Goal: Task Accomplishment & Management: Use online tool/utility

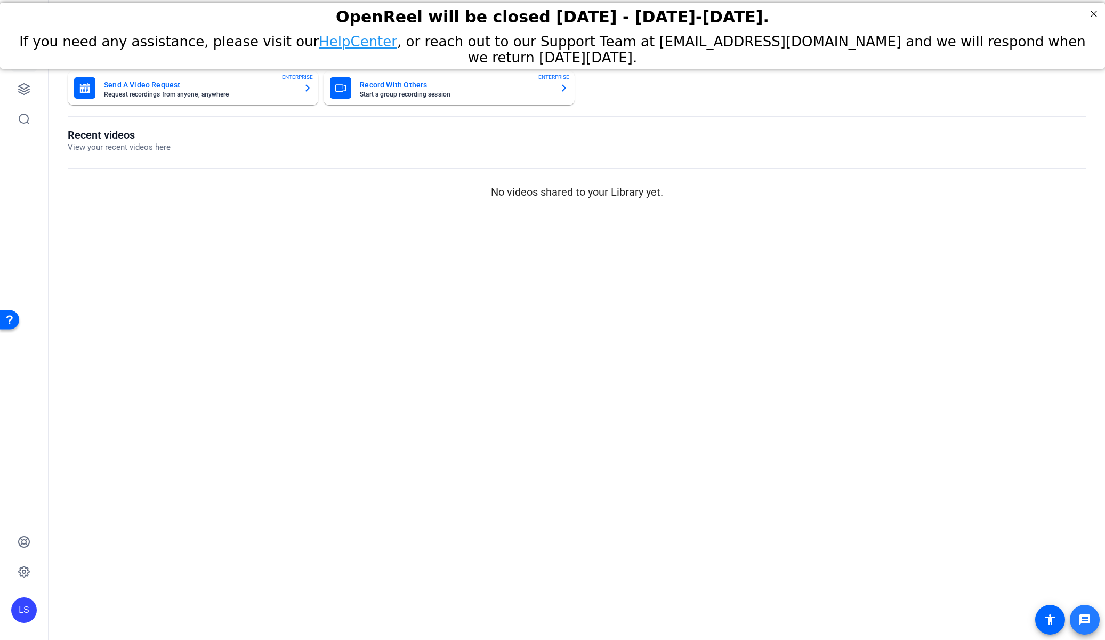
click at [594, 624] on span at bounding box center [1085, 620] width 26 height 26
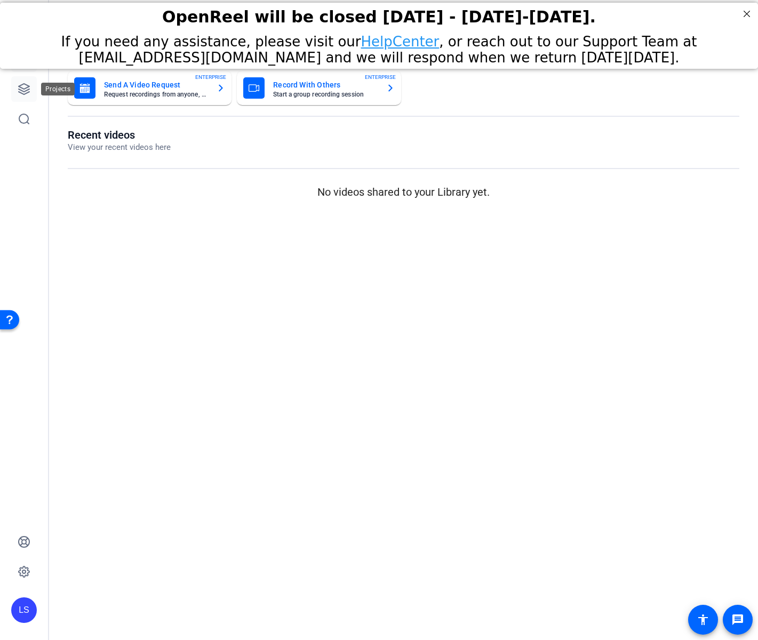
click at [31, 88] on link at bounding box center [24, 89] width 26 height 26
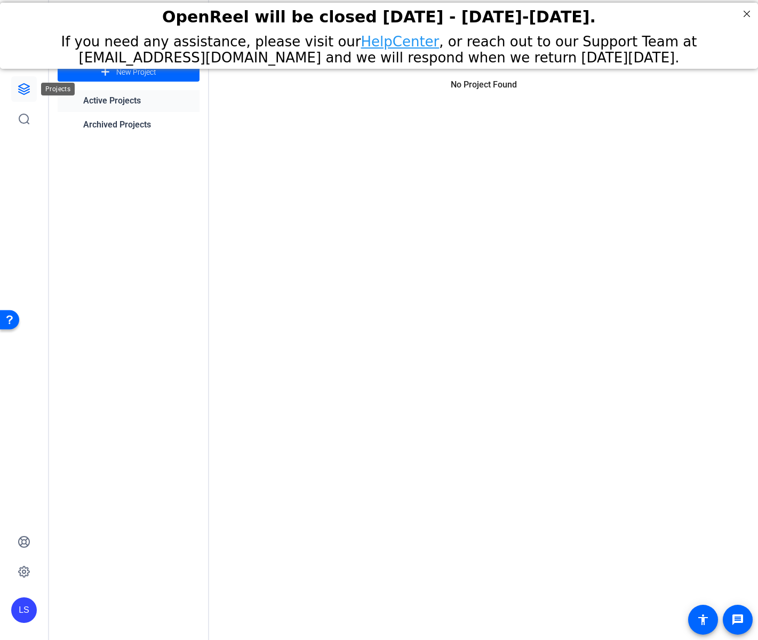
click at [26, 92] on icon at bounding box center [24, 89] width 13 height 13
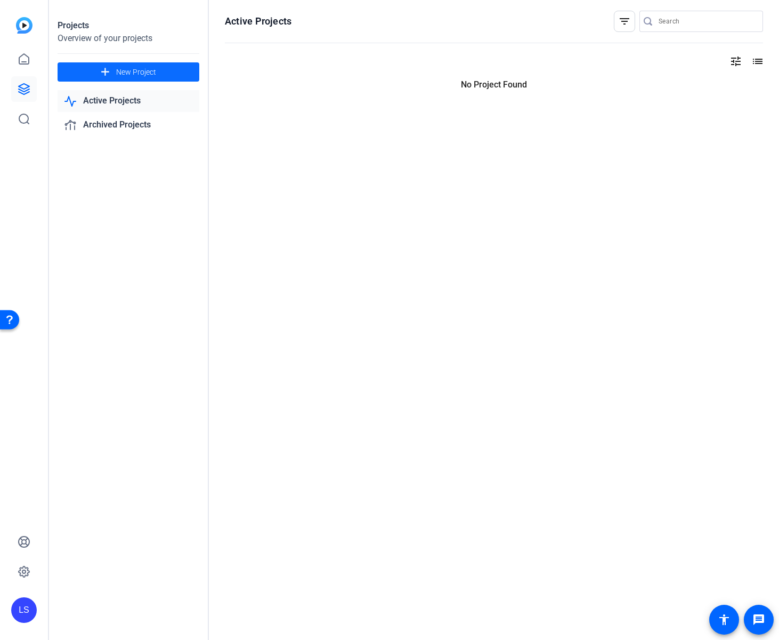
click at [101, 69] on mat-icon "add" at bounding box center [105, 72] width 13 height 13
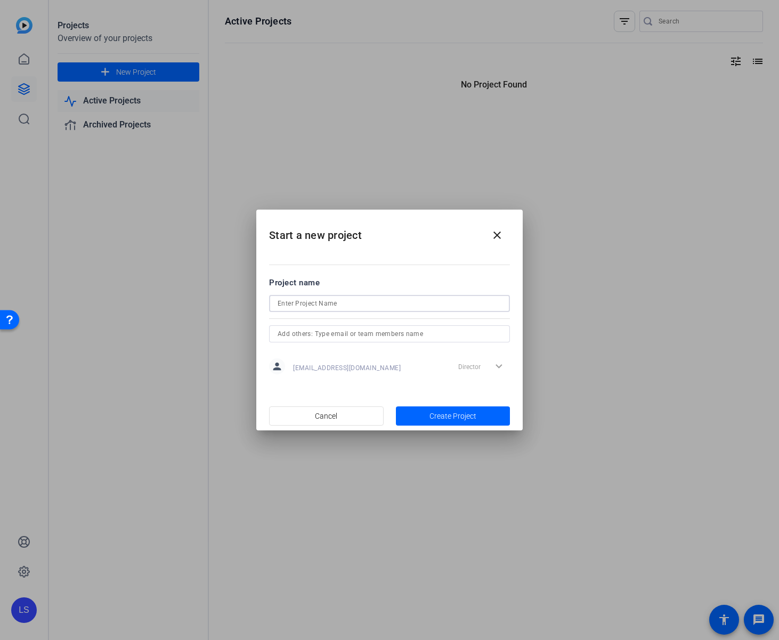
click at [427, 303] on input at bounding box center [390, 303] width 224 height 13
type input "Testing"
click at [445, 334] on input "text" at bounding box center [390, 333] width 224 height 13
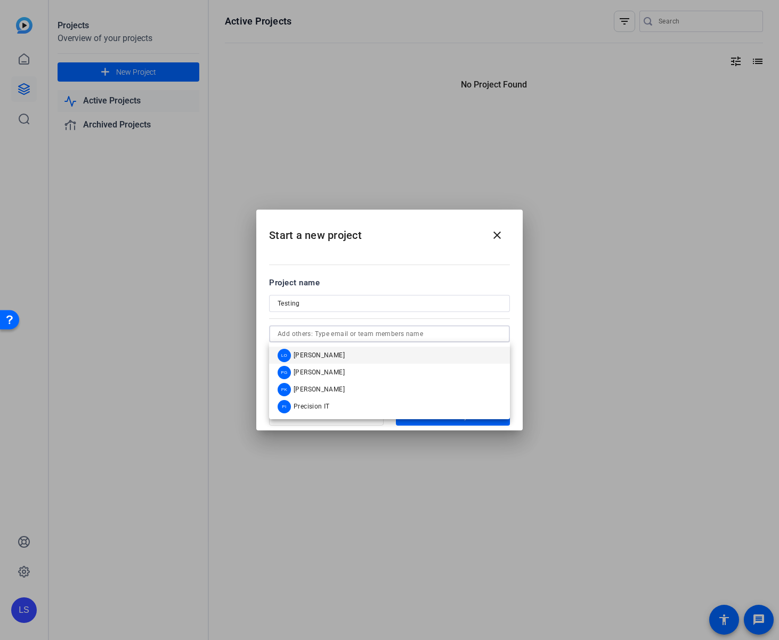
click at [435, 335] on input "text" at bounding box center [390, 333] width 224 height 13
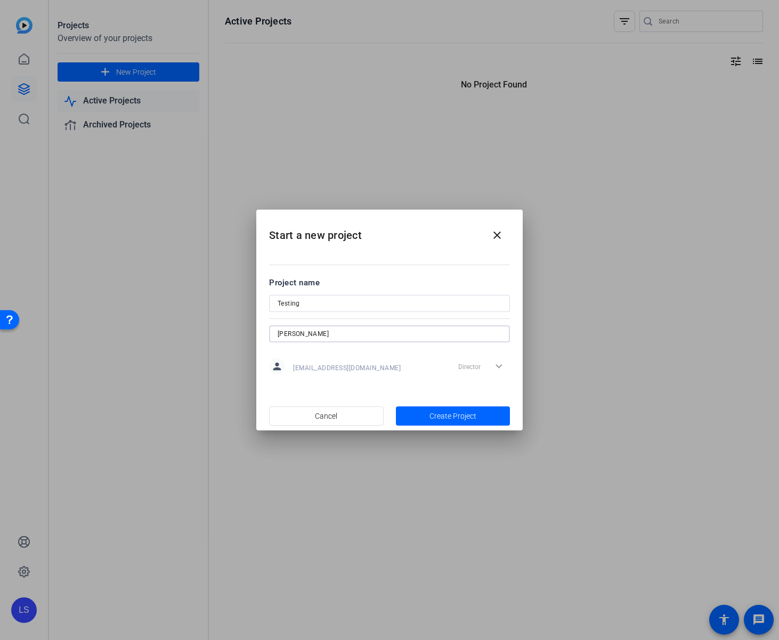
click at [342, 333] on input "[PERSON_NAME]" at bounding box center [390, 333] width 224 height 13
paste input "[EMAIL_ADDRESS][DOMAIN_NAME]"
type input "[EMAIL_ADDRESS][DOMAIN_NAME]"
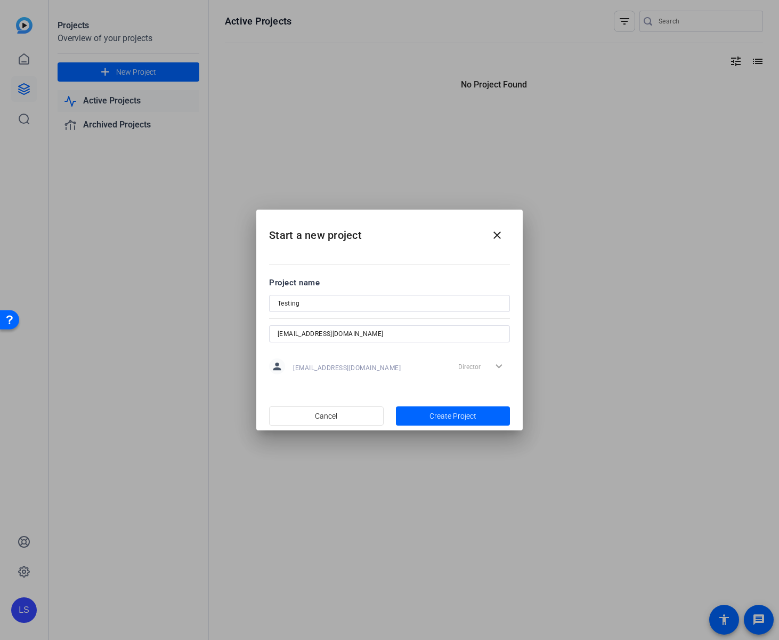
click at [501, 367] on div "Director expand_more" at bounding box center [482, 366] width 56 height 19
click at [463, 412] on span "Create Project" at bounding box center [453, 415] width 47 height 11
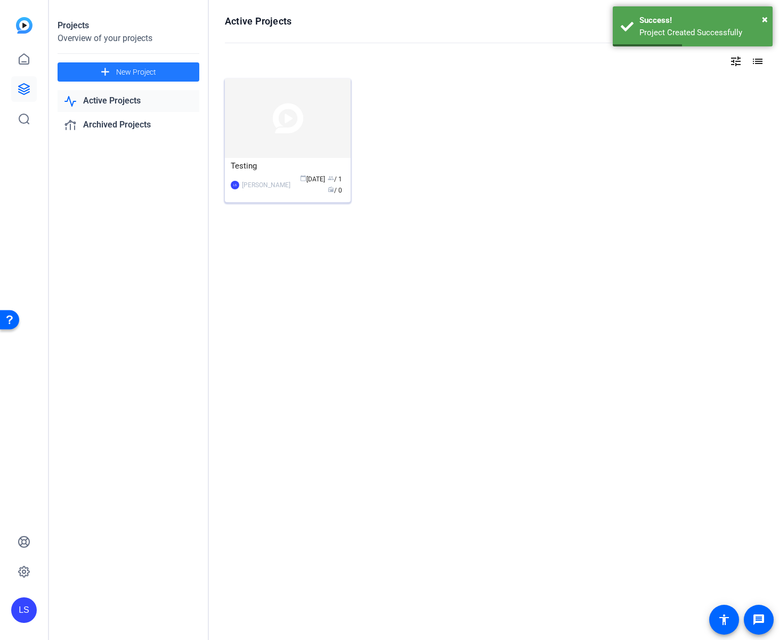
click at [320, 122] on img at bounding box center [288, 117] width 126 height 79
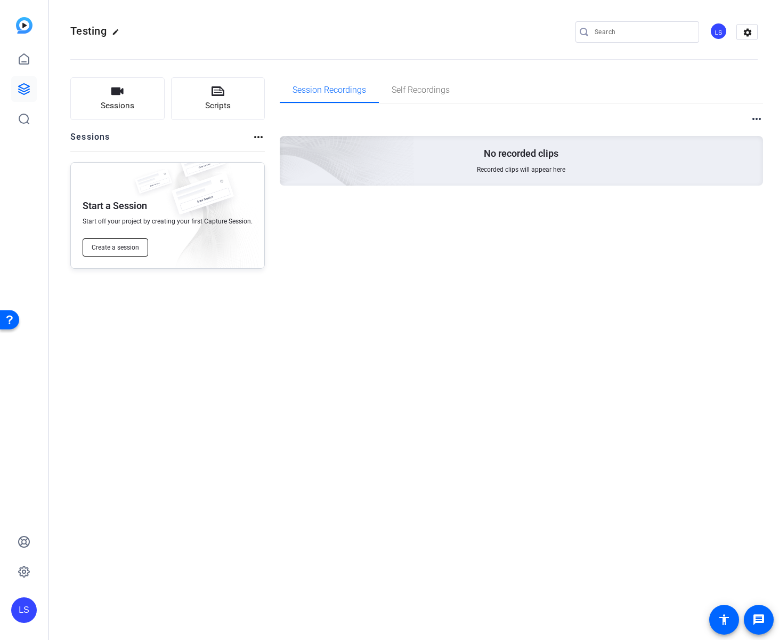
click at [113, 246] on span "Create a session" at bounding box center [115, 247] width 47 height 9
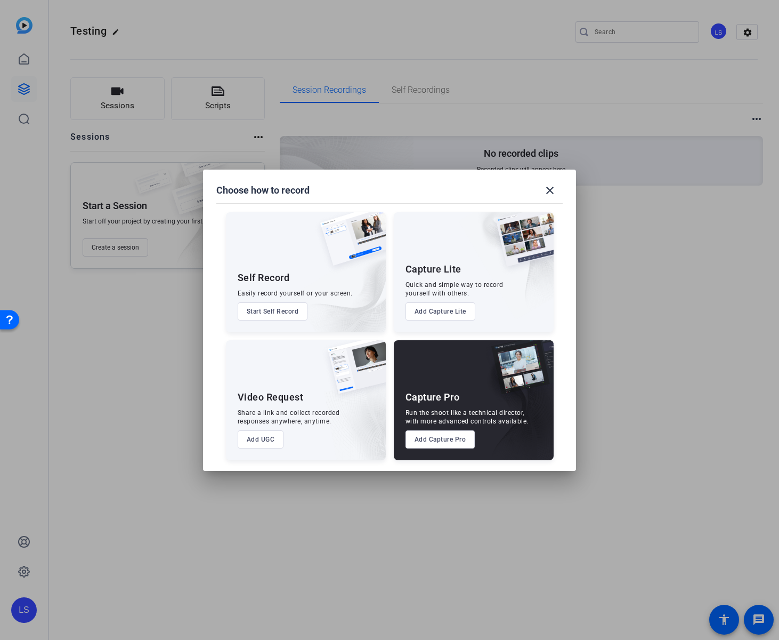
click at [441, 436] on button "Add Capture Pro" at bounding box center [441, 439] width 70 height 18
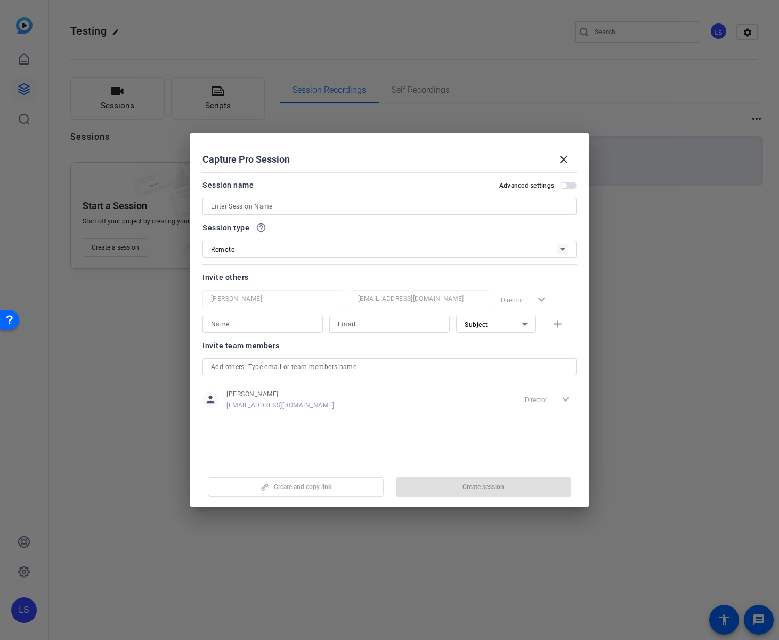
click at [361, 207] on input at bounding box center [389, 206] width 357 height 13
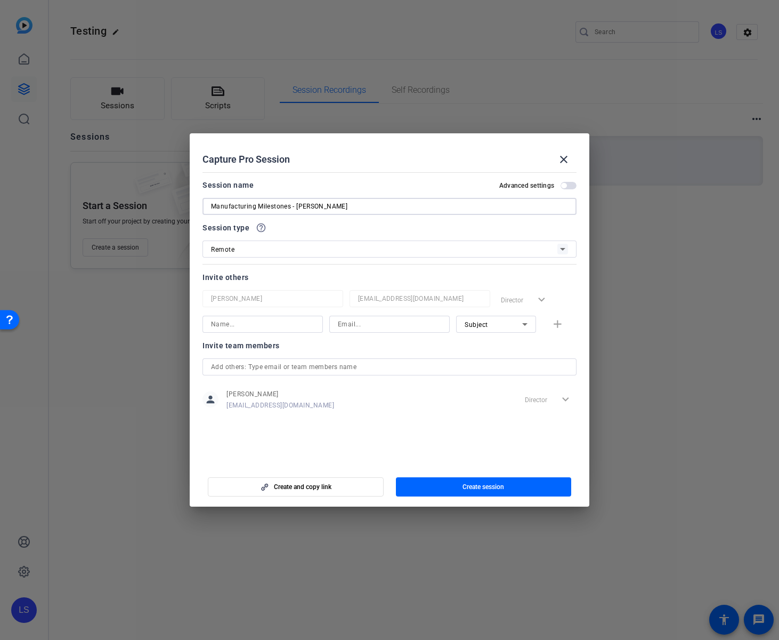
type input "Manufacturing Milestones - [PERSON_NAME]"
click at [251, 324] on input at bounding box center [262, 324] width 103 height 13
click at [212, 323] on input "jennifer" at bounding box center [262, 324] width 103 height 13
type input "[PERSON_NAME]"
click at [357, 326] on input at bounding box center [389, 324] width 103 height 13
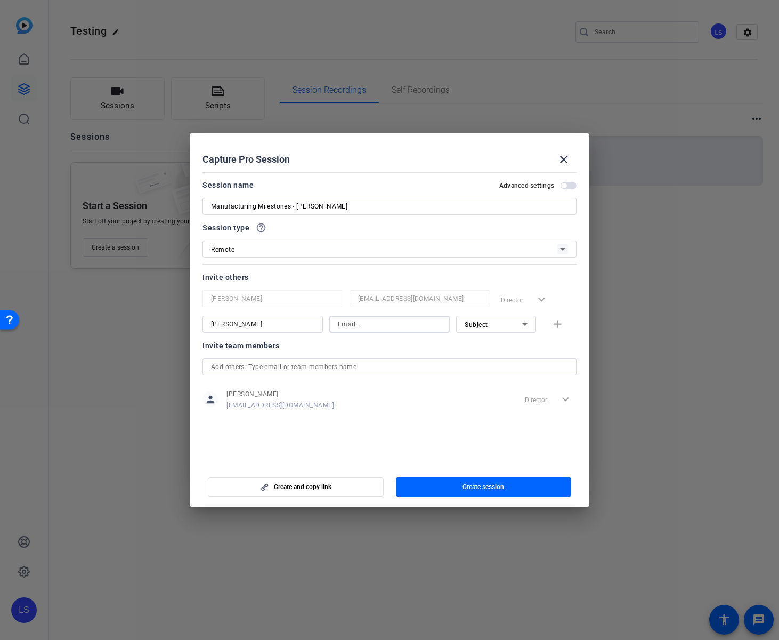
paste input "[EMAIL_ADDRESS][DOMAIN_NAME]"
type input "[EMAIL_ADDRESS][DOMAIN_NAME]"
click at [523, 320] on icon at bounding box center [525, 324] width 13 height 13
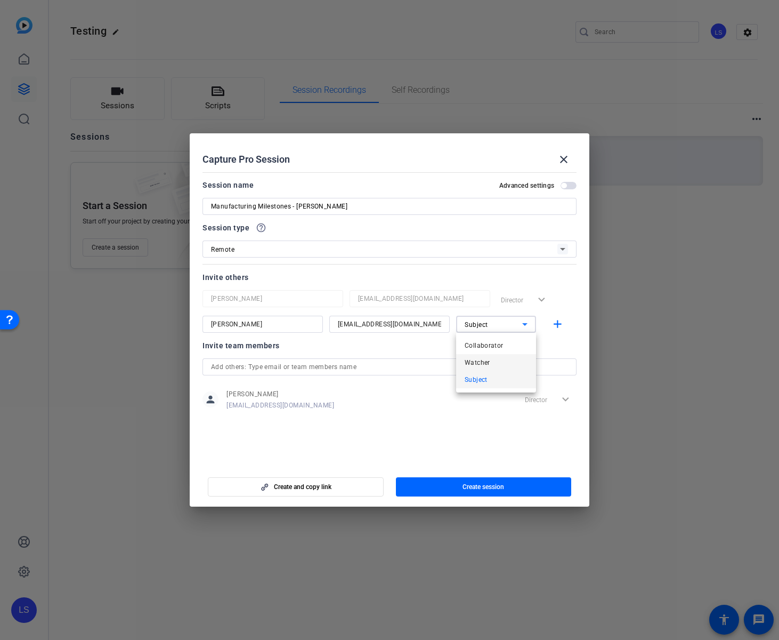
click at [493, 359] on mat-option "Watcher" at bounding box center [496, 362] width 80 height 17
click at [561, 321] on mat-icon "add" at bounding box center [557, 324] width 13 height 13
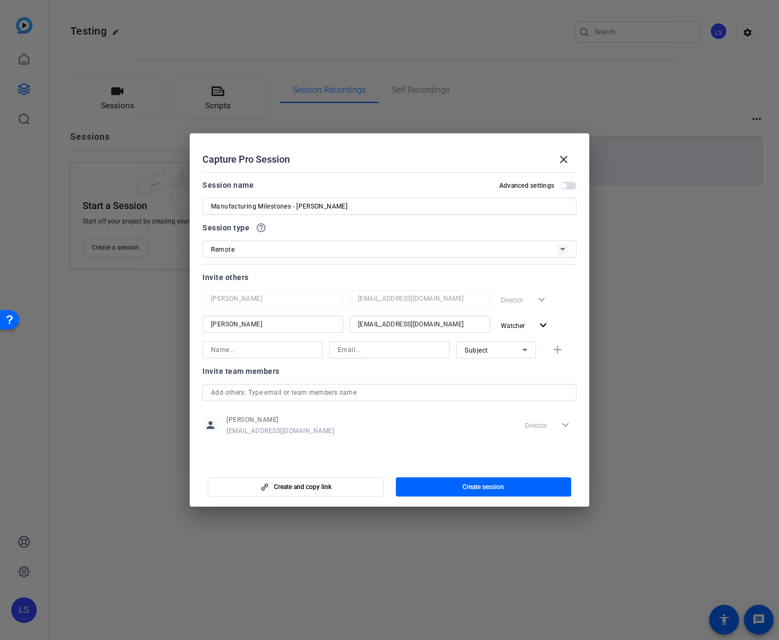
click at [292, 347] on input at bounding box center [262, 349] width 103 height 13
type input "Adam"
click at [367, 347] on input at bounding box center [389, 349] width 103 height 13
click at [528, 348] on icon at bounding box center [525, 349] width 13 height 13
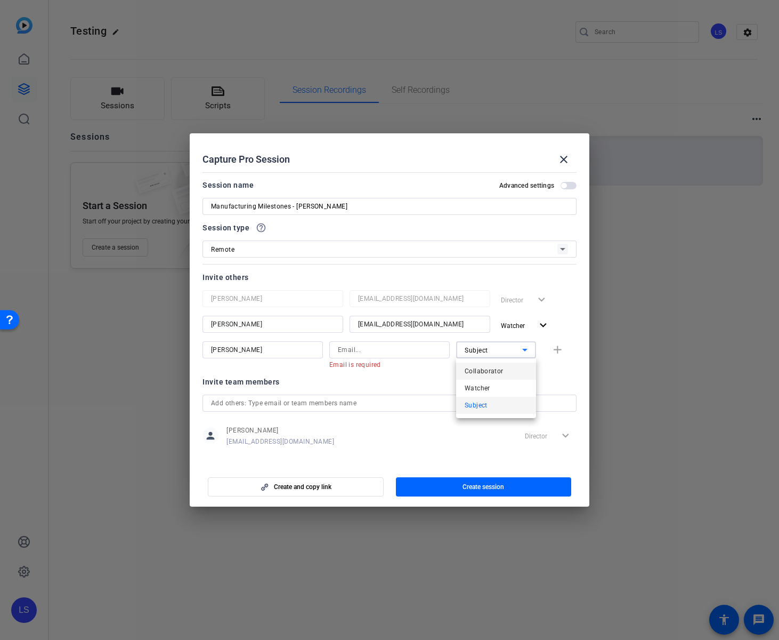
click at [502, 372] on mat-option "Collaborator" at bounding box center [496, 370] width 80 height 17
click at [504, 349] on div "Collaborator" at bounding box center [494, 349] width 58 height 13
click at [479, 405] on span "Subject" at bounding box center [476, 405] width 23 height 13
click at [447, 383] on div "Invite team members" at bounding box center [390, 381] width 374 height 13
click at [544, 297] on div "Director expand_more" at bounding box center [537, 299] width 80 height 19
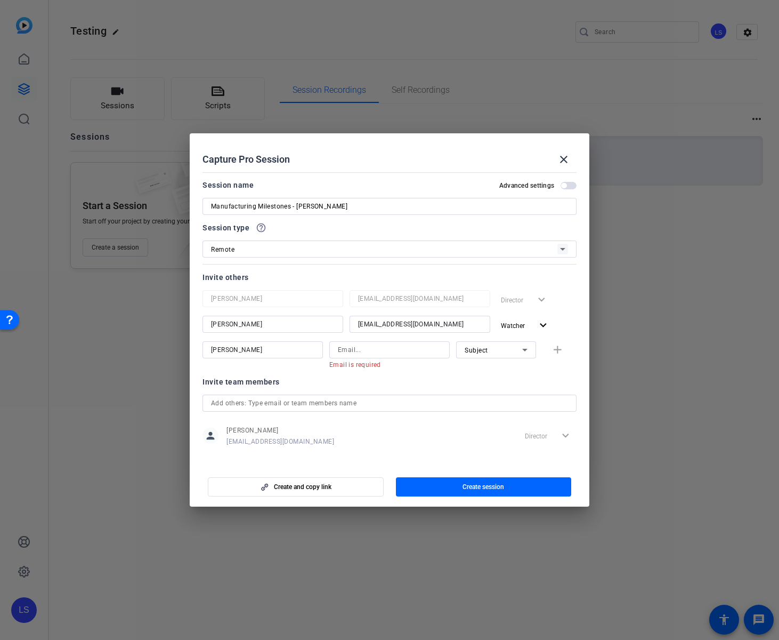
click at [537, 298] on div "Director expand_more" at bounding box center [537, 299] width 80 height 19
click at [531, 299] on div "Director expand_more" at bounding box center [537, 299] width 80 height 19
click at [559, 349] on div "Adam Email is required Subject add" at bounding box center [390, 355] width 374 height 28
click at [553, 324] on span "button" at bounding box center [526, 325] width 58 height 26
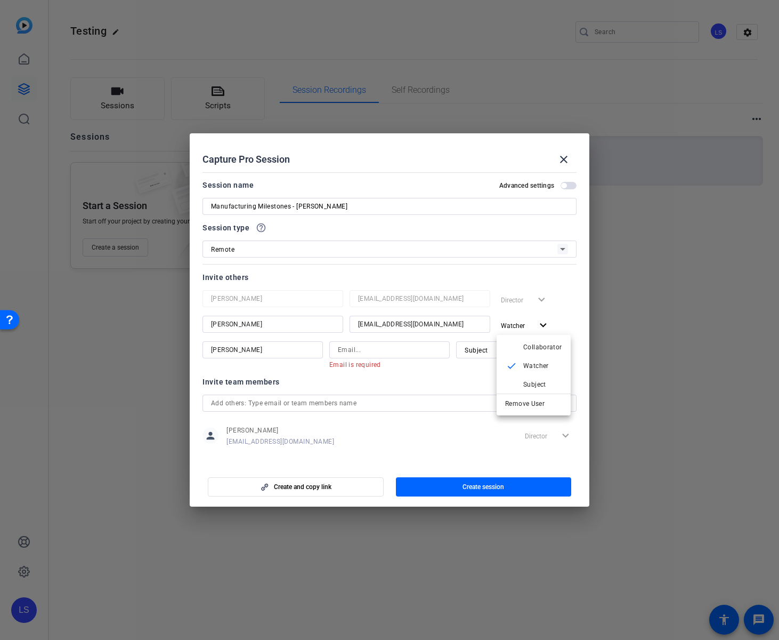
drag, startPoint x: 561, startPoint y: 320, endPoint x: 571, endPoint y: 345, distance: 27.0
click at [561, 320] on div at bounding box center [389, 320] width 779 height 640
click at [529, 348] on icon at bounding box center [525, 349] width 13 height 13
drag, startPoint x: 431, startPoint y: 382, endPoint x: 433, endPoint y: 367, distance: 15.1
click at [431, 382] on div at bounding box center [389, 320] width 779 height 640
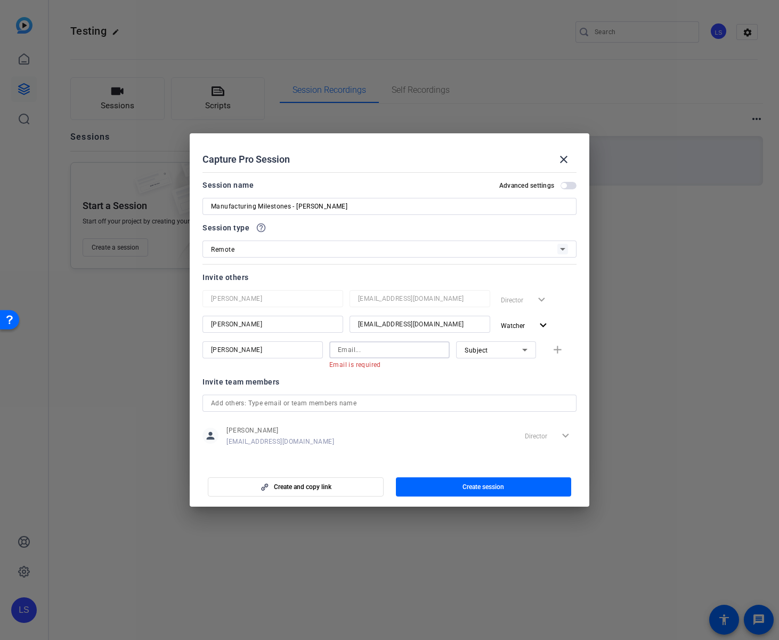
click at [406, 351] on input at bounding box center [389, 349] width 103 height 13
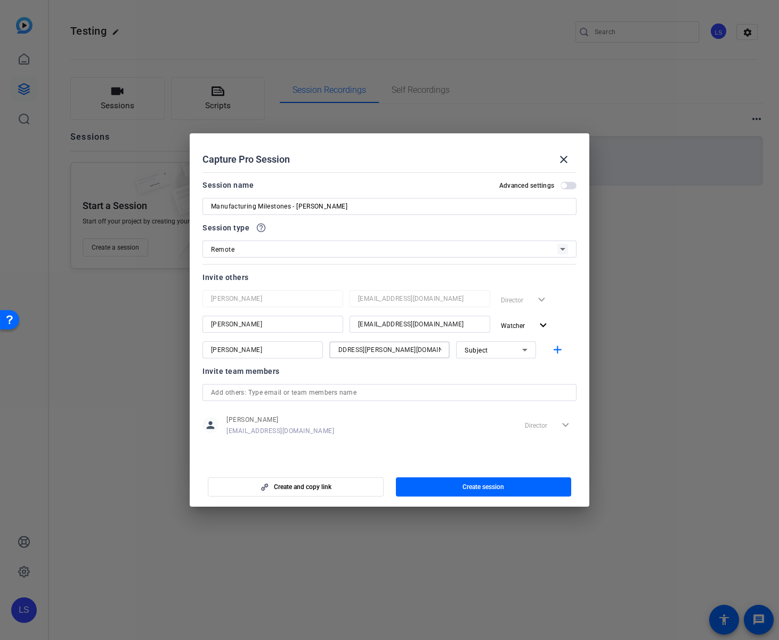
scroll to position [0, 25]
type input "lauren.schultz@precisionformedicine.com"
click at [523, 348] on icon at bounding box center [525, 349] width 13 height 13
click at [523, 348] on div at bounding box center [389, 320] width 779 height 640
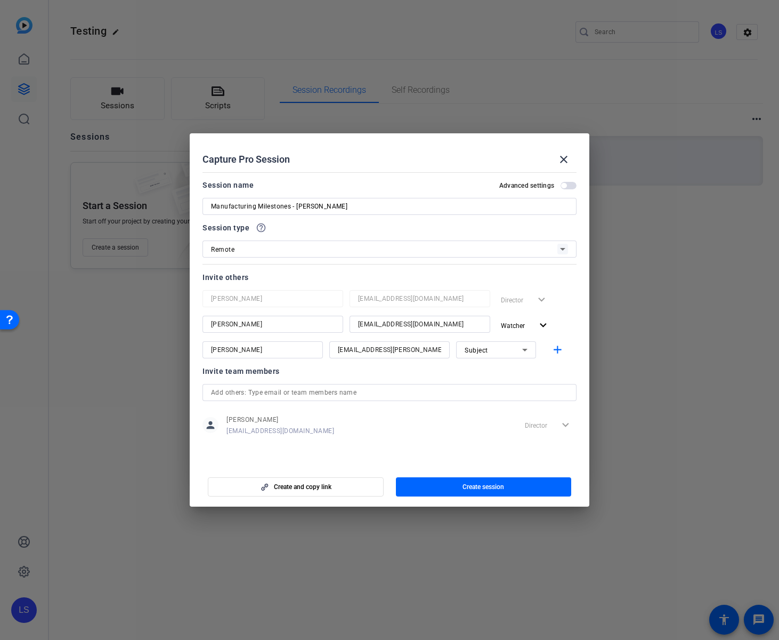
click at [476, 363] on div at bounding box center [496, 364] width 80 height 12
click at [439, 377] on div "Invite team members" at bounding box center [390, 371] width 374 height 13
click at [264, 325] on input "[PERSON_NAME]" at bounding box center [273, 324] width 124 height 13
click at [417, 351] on input "lauren.schultz@precisionformedicine.com" at bounding box center [389, 349] width 103 height 13
click at [553, 351] on mat-icon "add" at bounding box center [557, 349] width 13 height 13
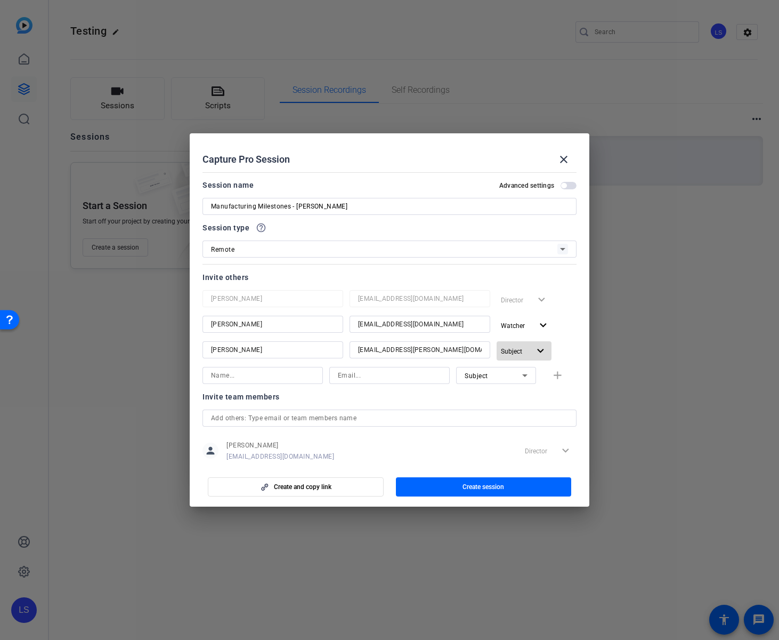
click at [542, 350] on mat-icon "expand_more" at bounding box center [540, 350] width 13 height 13
click at [527, 427] on span "Remove User" at bounding box center [524, 428] width 39 height 7
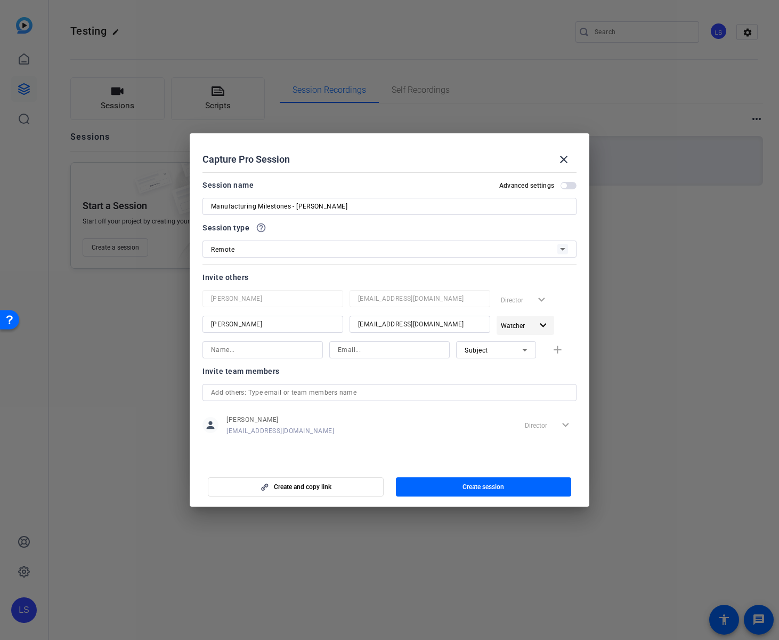
click at [544, 324] on mat-icon "expand_more" at bounding box center [543, 325] width 13 height 13
click at [537, 376] on button "check Subject" at bounding box center [534, 384] width 74 height 19
click at [445, 488] on span "button" at bounding box center [484, 487] width 176 height 26
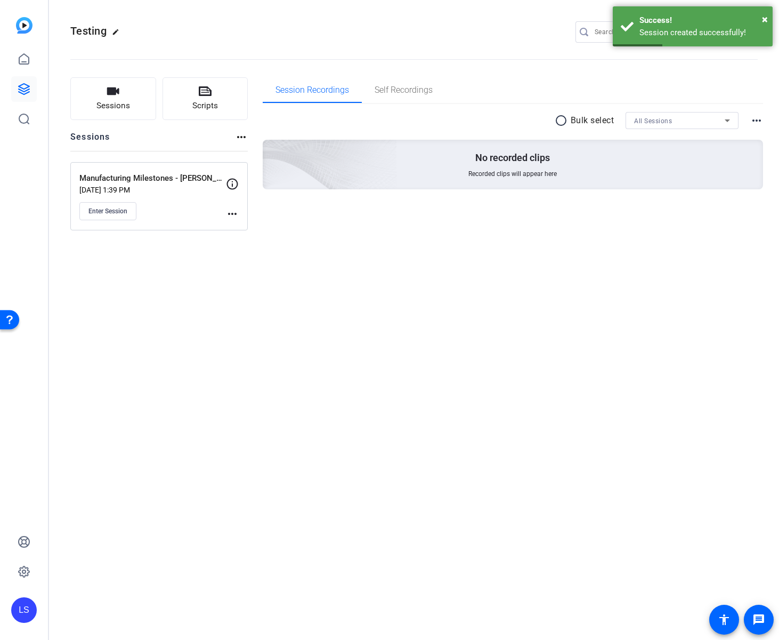
click at [231, 208] on mat-icon "more_horiz" at bounding box center [232, 213] width 13 height 13
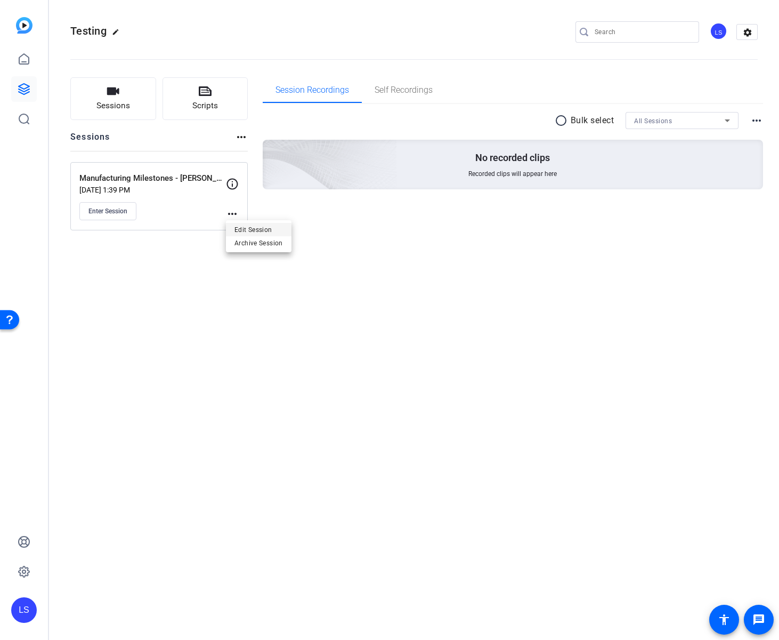
click at [237, 223] on span "Edit Session" at bounding box center [259, 229] width 49 height 13
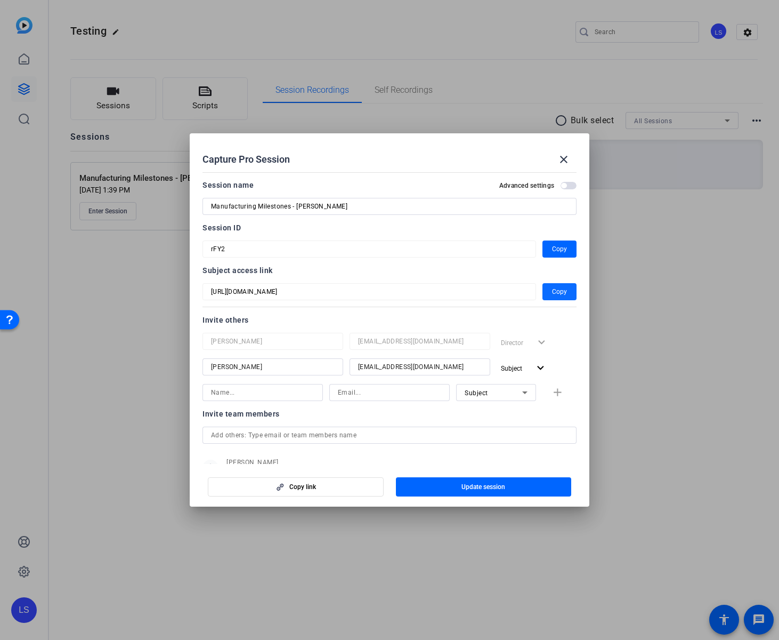
click at [557, 293] on span "Copy" at bounding box center [559, 291] width 15 height 13
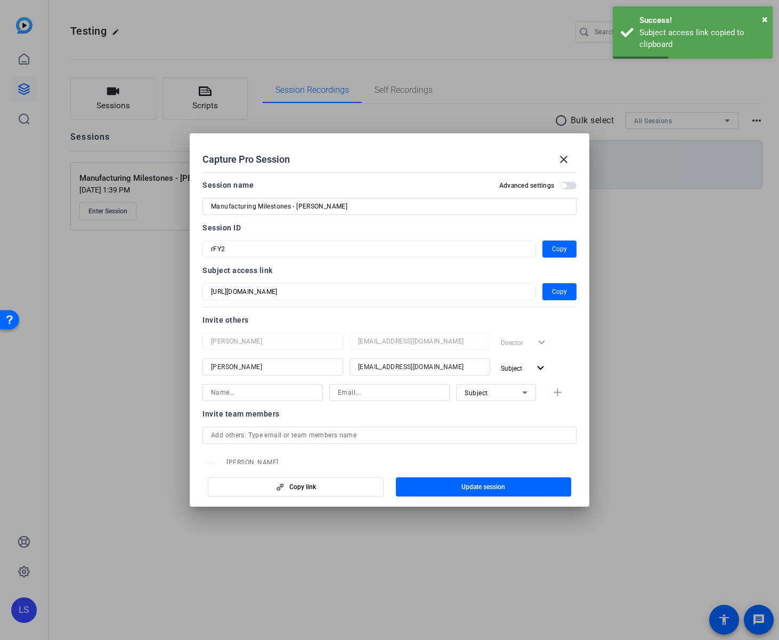
click at [92, 402] on div at bounding box center [389, 320] width 779 height 640
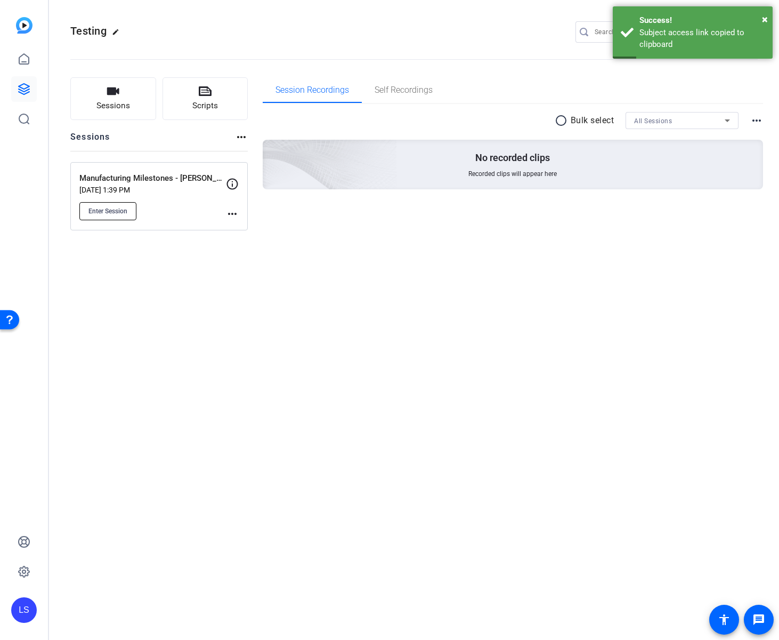
click at [119, 214] on span "Enter Session" at bounding box center [107, 211] width 39 height 9
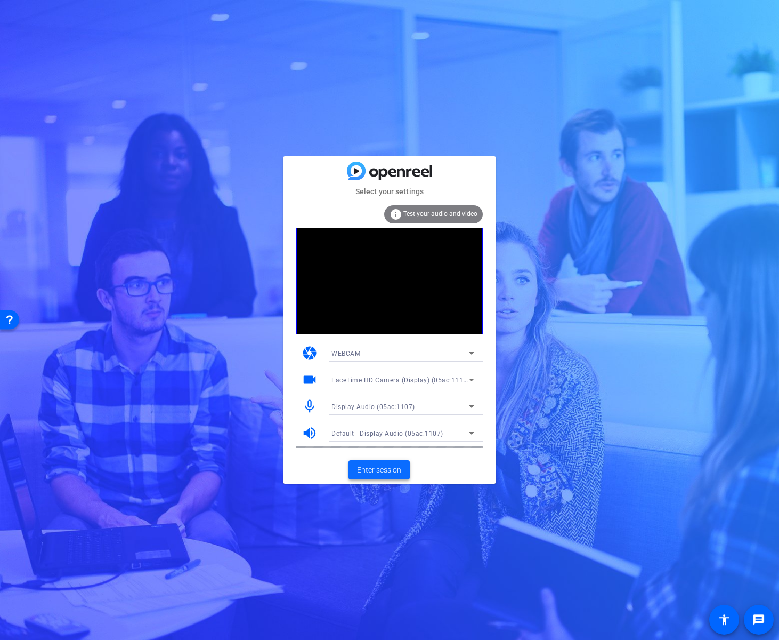
click at [384, 471] on span "Enter session" at bounding box center [379, 469] width 44 height 11
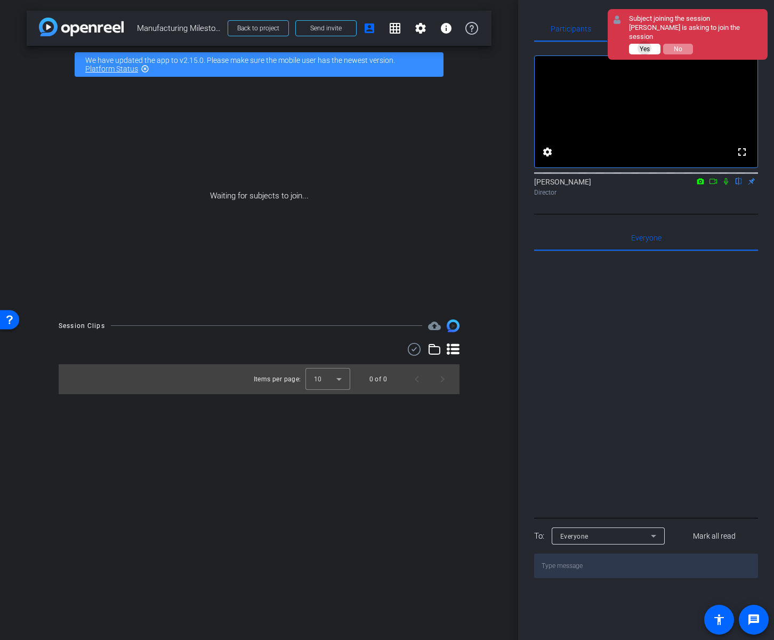
click at [645, 45] on span "Yes" at bounding box center [645, 48] width 10 height 7
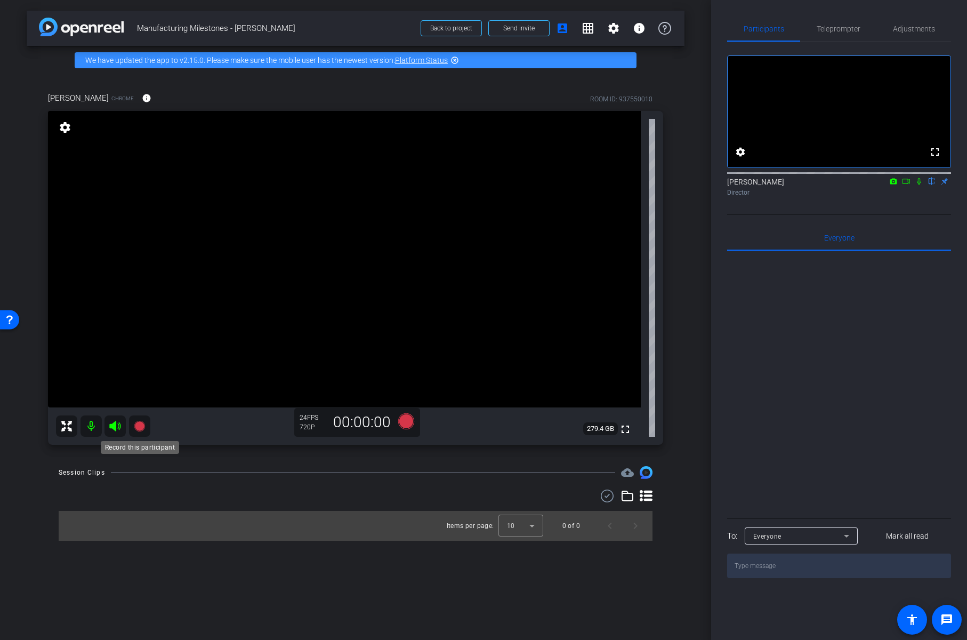
click at [140, 423] on icon at bounding box center [139, 425] width 11 height 11
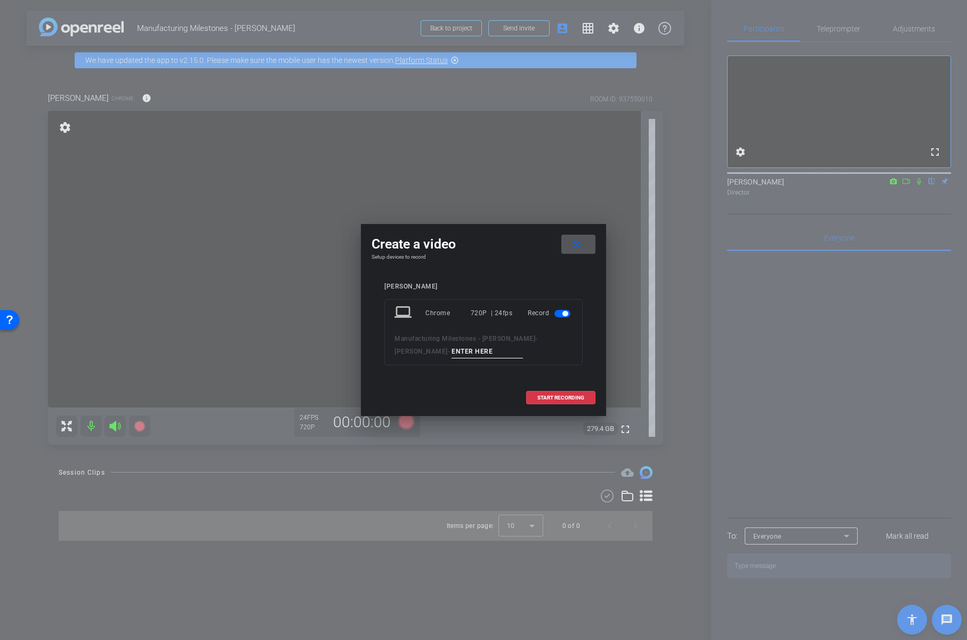
click at [452, 351] on input at bounding box center [487, 351] width 71 height 13
type input "Recording 1"
click at [551, 395] on span "START RECORDING" at bounding box center [560, 397] width 47 height 5
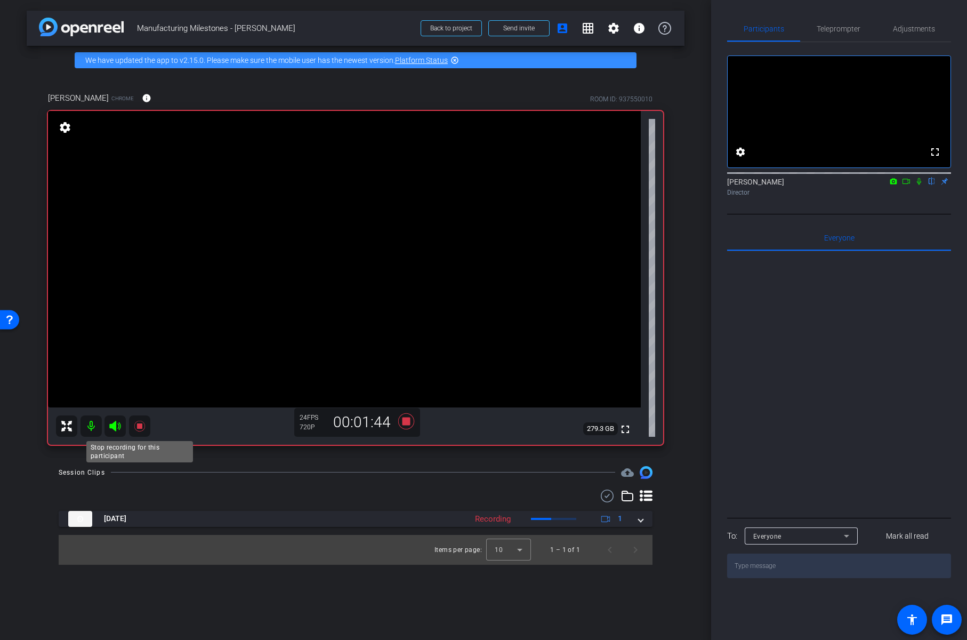
click at [141, 424] on icon at bounding box center [139, 425] width 11 height 11
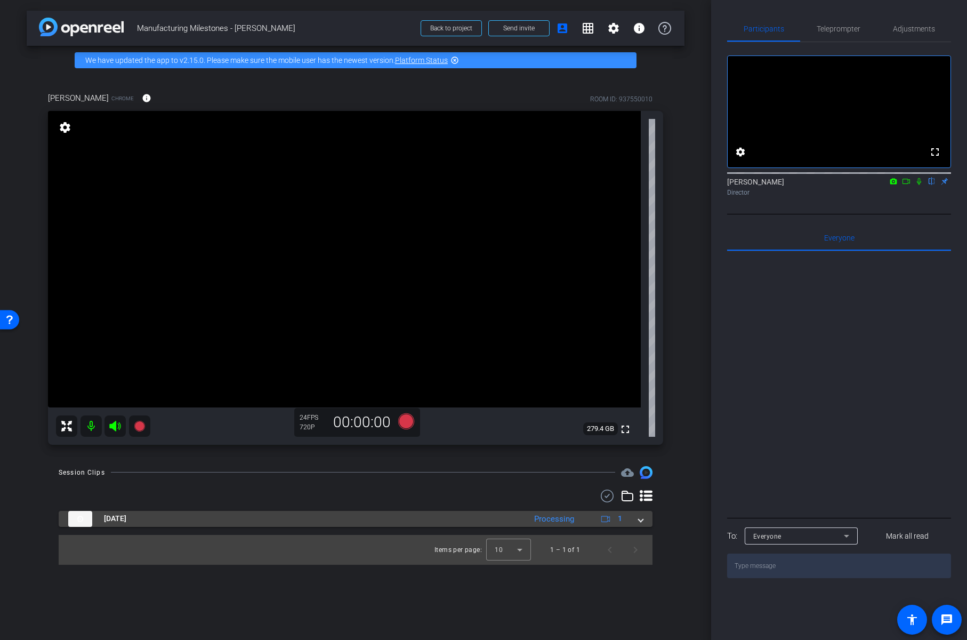
click at [635, 522] on div "[DATE] Processing 1" at bounding box center [353, 519] width 570 height 16
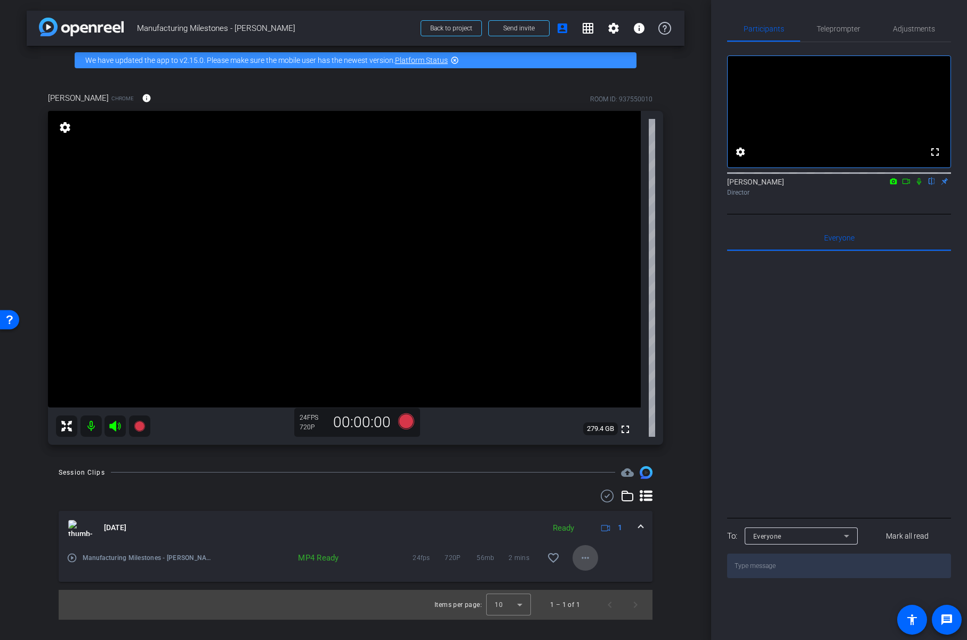
click at [586, 555] on mat-icon "more_horiz" at bounding box center [585, 557] width 13 height 13
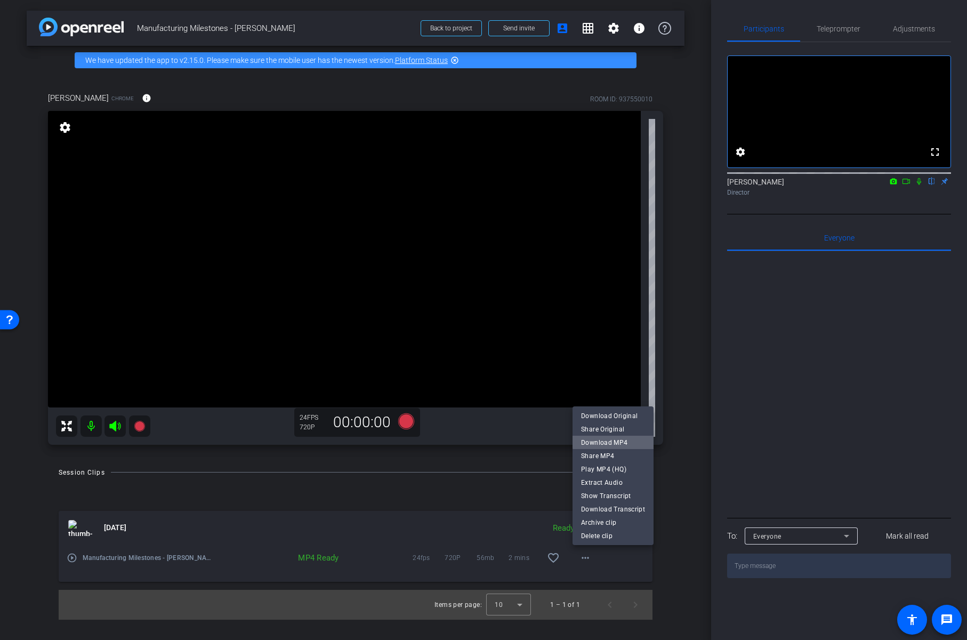
click at [618, 438] on span "Download MP4" at bounding box center [613, 442] width 64 height 13
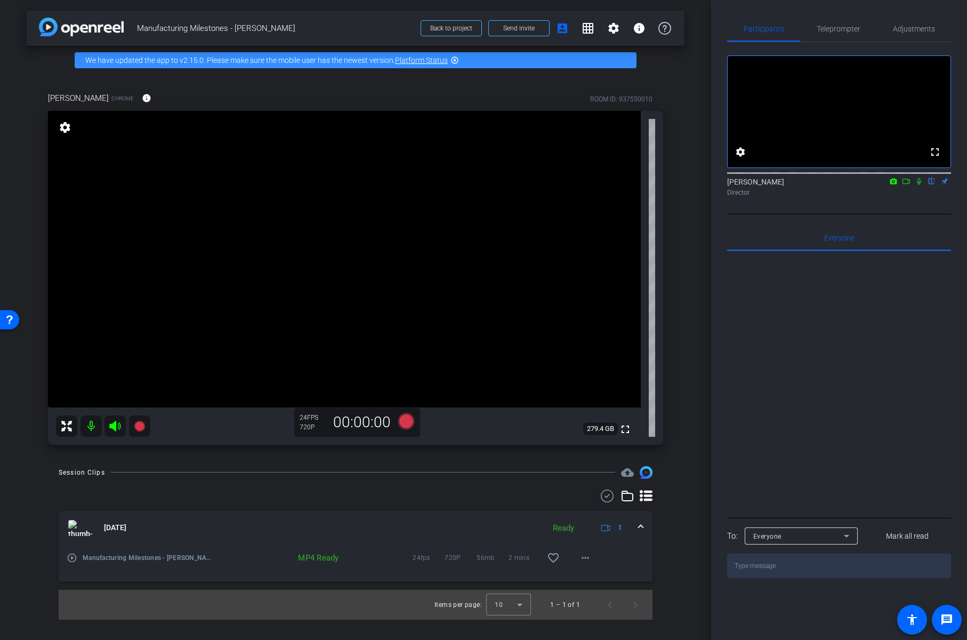
click at [20, 538] on div "arrow_back Manufacturing Milestones - [PERSON_NAME] Back to project Send invite…" at bounding box center [355, 320] width 711 height 640
click at [667, 448] on div "[PERSON_NAME] Chrome info ROOM ID: 937550010 fullscreen settings 279.4 GB 24 FP…" at bounding box center [356, 265] width 658 height 381
click at [37, 59] on div "arrow_back Manufacturing Milestones - [PERSON_NAME] Back to project Send invite…" at bounding box center [355, 320] width 711 height 640
click at [585, 553] on mat-icon "more_horiz" at bounding box center [585, 557] width 13 height 13
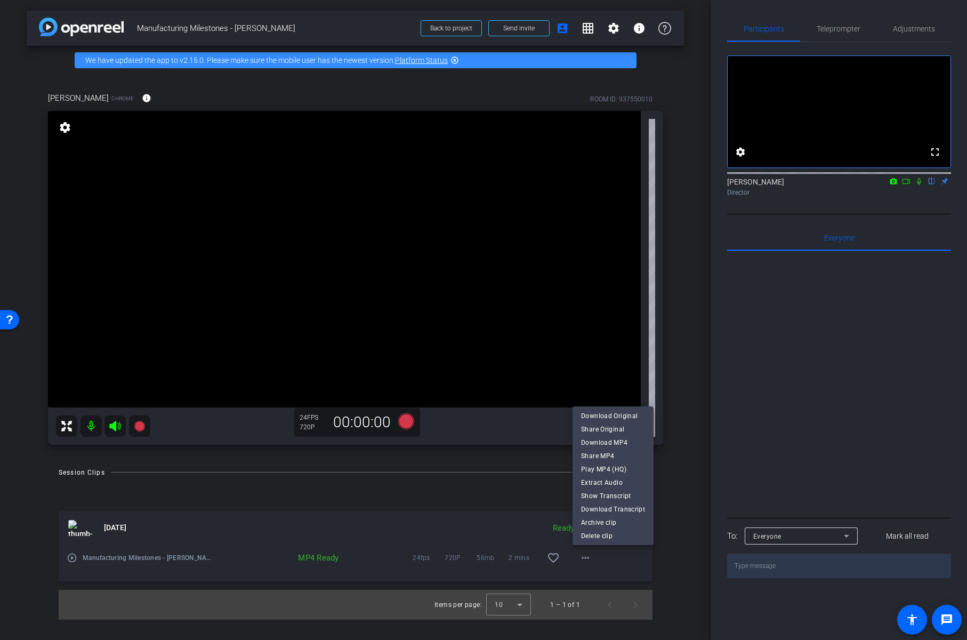
click at [675, 558] on div at bounding box center [483, 320] width 967 height 640
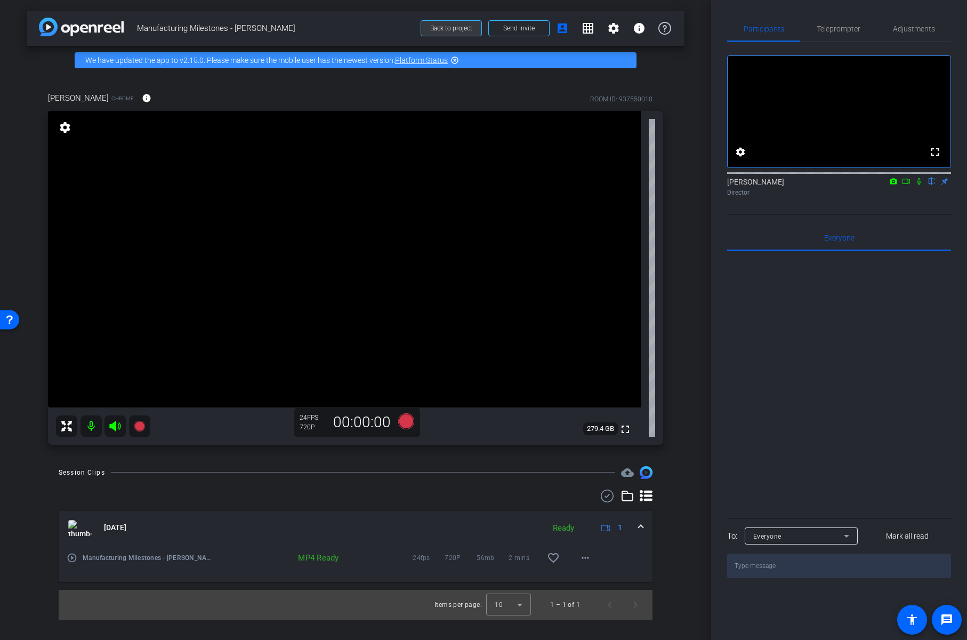
click at [445, 27] on span "Back to project" at bounding box center [451, 28] width 42 height 7
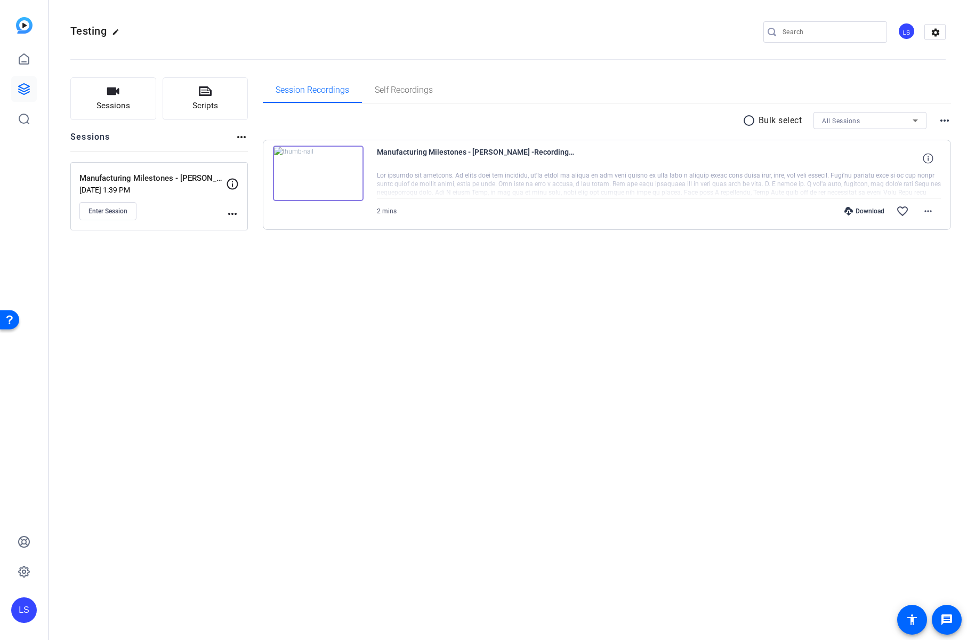
click at [659, 182] on div at bounding box center [659, 184] width 565 height 27
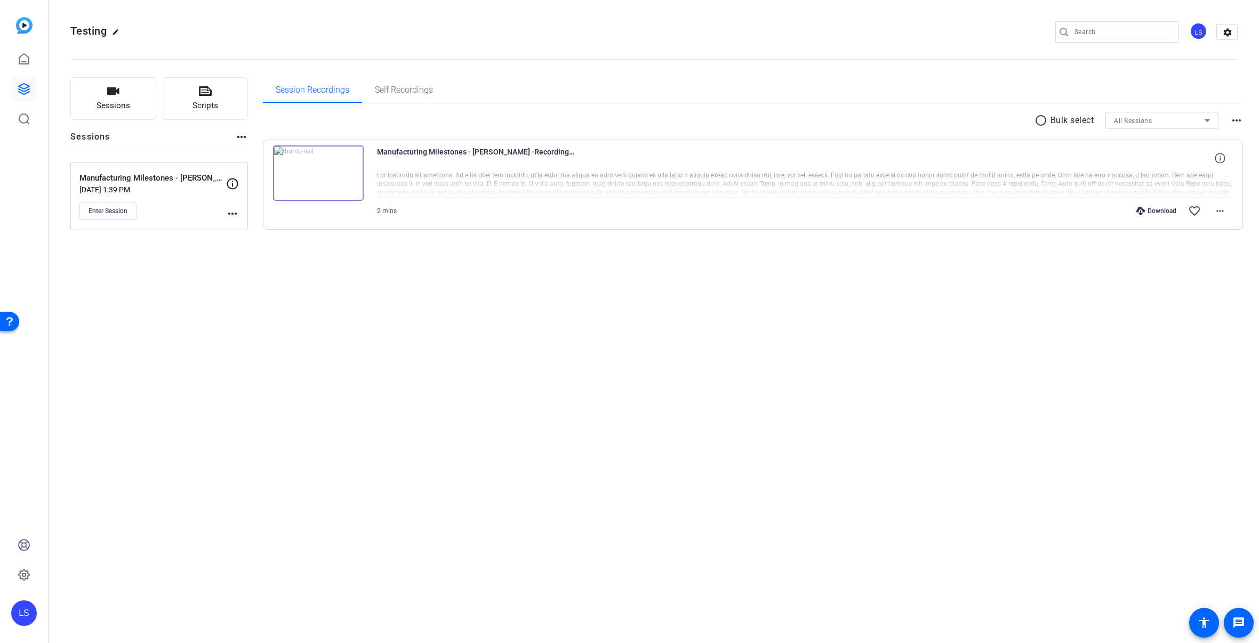
click at [229, 213] on mat-icon "more_horiz" at bounding box center [232, 213] width 13 height 13
click at [238, 226] on span "Edit Session" at bounding box center [259, 229] width 49 height 13
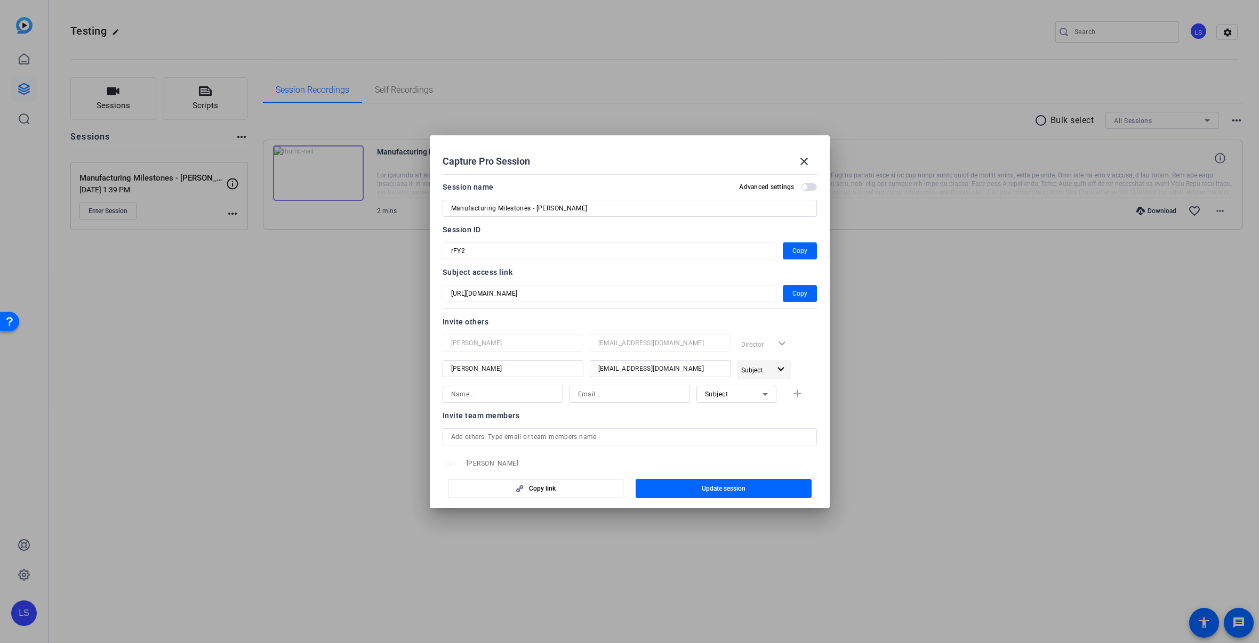
click at [762, 370] on span "Subject" at bounding box center [755, 370] width 29 height 13
click at [779, 356] on div at bounding box center [629, 321] width 1259 height 643
click at [779, 158] on mat-icon "close" at bounding box center [803, 161] width 13 height 13
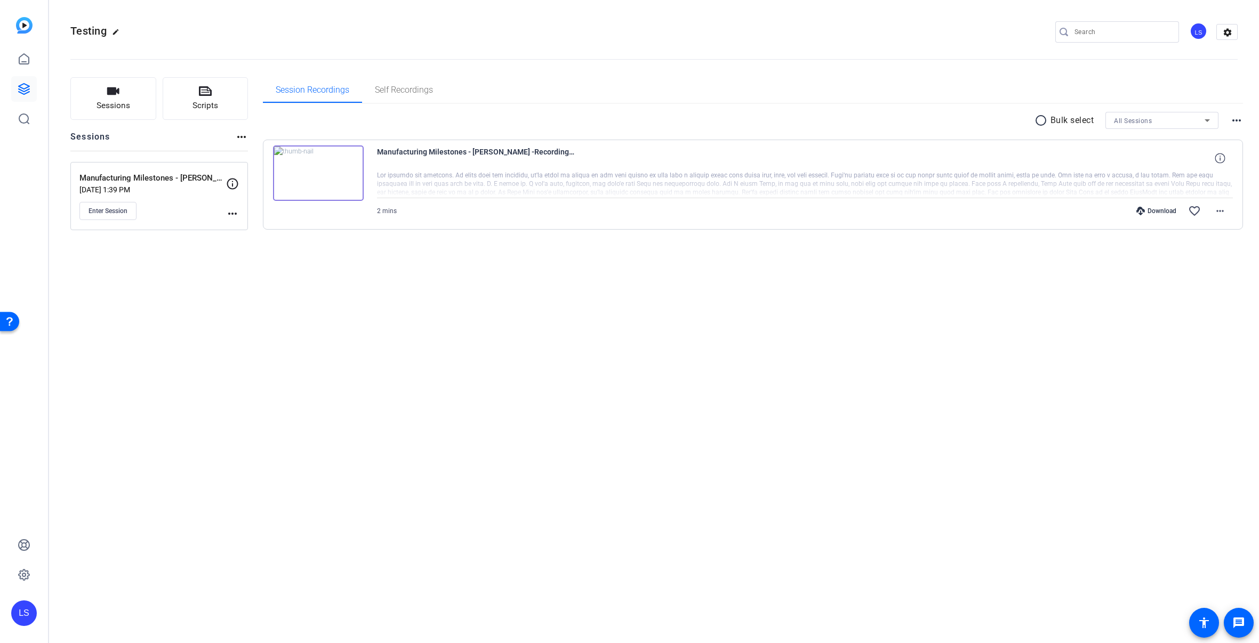
click at [107, 29] on h2 "Testing edit" at bounding box center [97, 31] width 54 height 19
click at [113, 30] on mat-icon "edit" at bounding box center [118, 34] width 13 height 13
click at [113, 37] on input "Testing" at bounding box center [114, 32] width 70 height 13
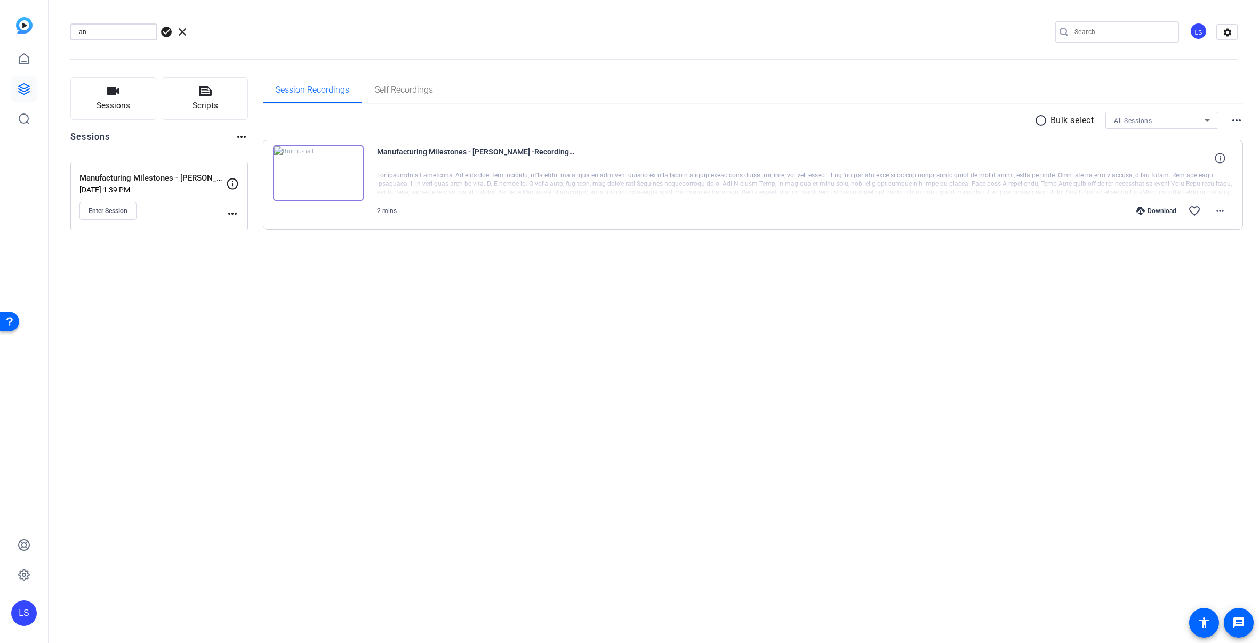
type input "a"
type input "Manufacturing Milestones"
click at [162, 28] on span "check_circle" at bounding box center [166, 32] width 13 height 13
